Goal: Find contact information: Find contact information

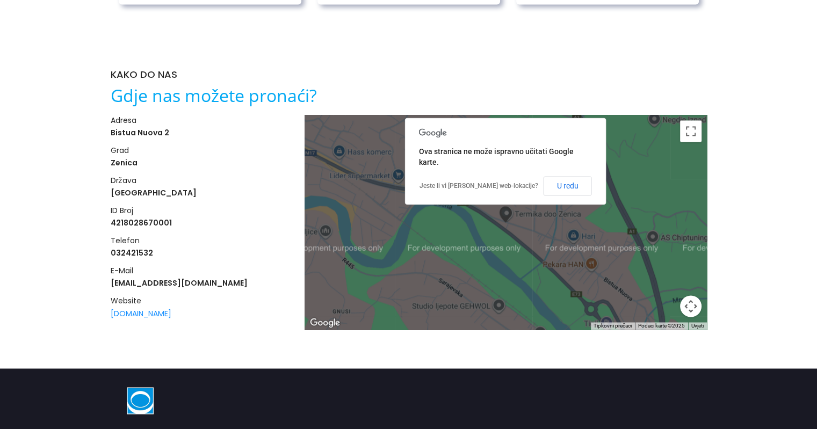
scroll to position [1673, 0]
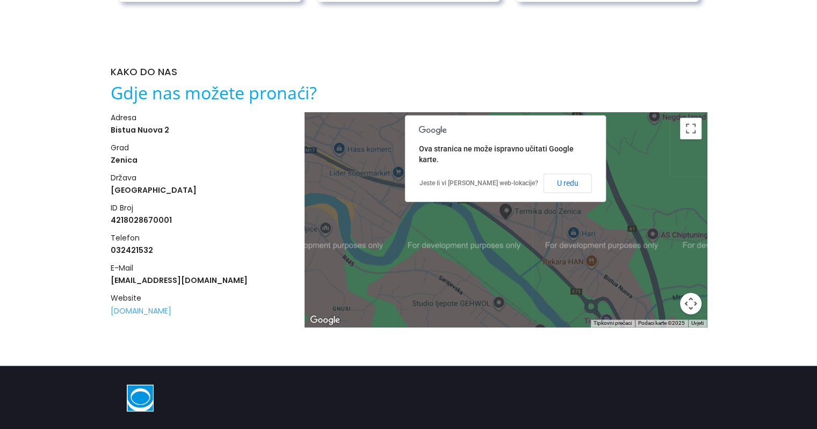
drag, startPoint x: 178, startPoint y: 309, endPoint x: 118, endPoint y: 310, distance: 60.2
click at [118, 310] on div "website [DOMAIN_NAME]" at bounding box center [201, 305] width 181 height 24
click at [195, 245] on h4 "032421532" at bounding box center [201, 250] width 181 height 11
drag, startPoint x: 195, startPoint y: 278, endPoint x: 105, endPoint y: 281, distance: 89.8
click at [105, 281] on div "KAKO DO NAS Gdje nas možete pronaći? adresa Bistua Nuova 2 grad Zenica država […" at bounding box center [409, 200] width 613 height 332
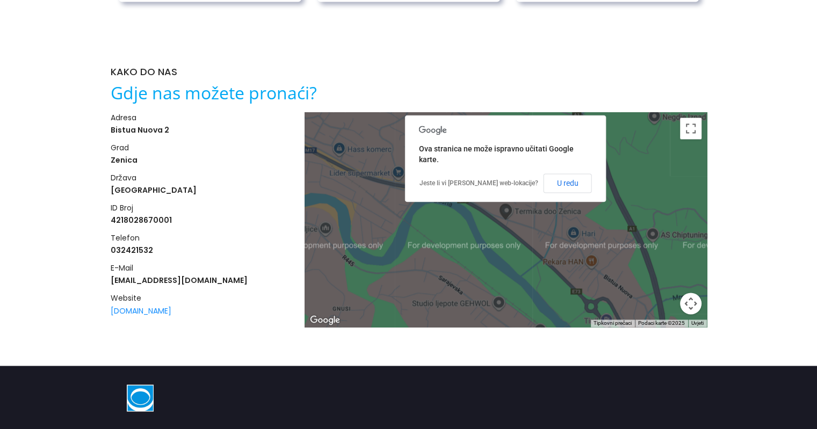
click at [219, 290] on div "adresa Bistua Nuova 2 grad Zenica država [GEOGRAPHIC_DATA] ID broj 421802867000…" at bounding box center [201, 219] width 181 height 215
drag, startPoint x: 170, startPoint y: 279, endPoint x: 112, endPoint y: 283, distance: 58.7
click at [112, 283] on h4 "[EMAIL_ADDRESS][DOMAIN_NAME]" at bounding box center [201, 280] width 181 height 11
copy h4 "[EMAIL_ADDRESS][DOMAIN_NAME]"
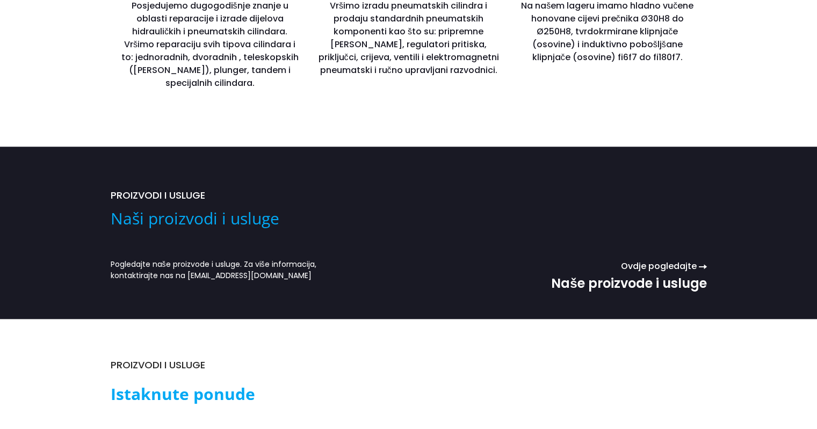
scroll to position [867, 0]
